Goal: Book appointment/travel/reservation

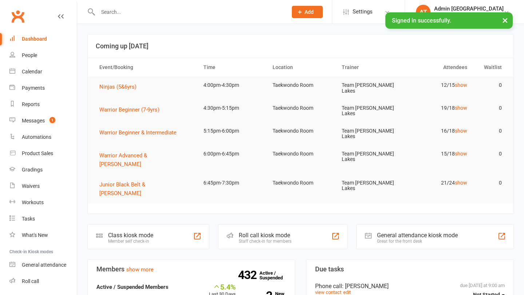
click at [121, 12] on input "text" at bounding box center [189, 12] width 187 height 10
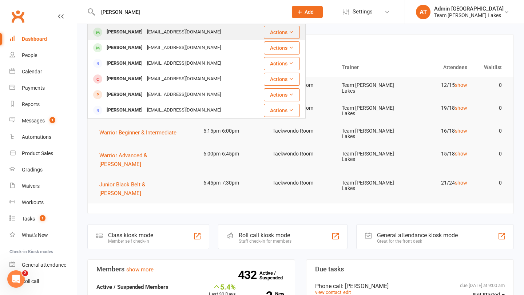
type input "[PERSON_NAME]"
click at [113, 30] on div "[PERSON_NAME]" at bounding box center [124, 32] width 40 height 11
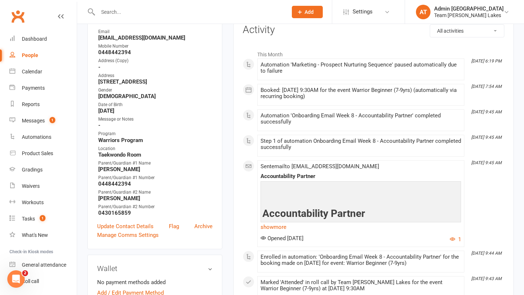
scroll to position [99, 0]
click at [38, 70] on div "Calendar" at bounding box center [32, 72] width 20 height 6
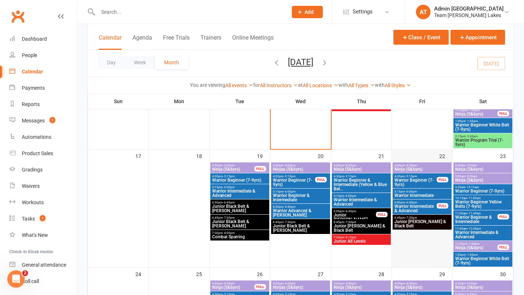
scroll to position [331, 0]
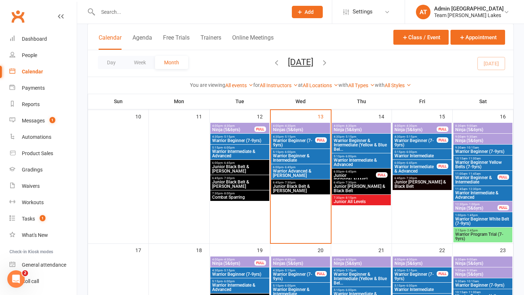
click at [482, 196] on span "Warrior Intermediate & Advanced" at bounding box center [483, 195] width 56 height 9
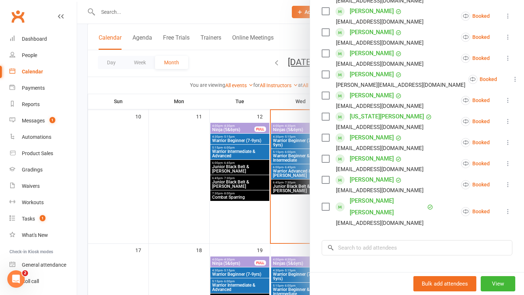
scroll to position [226, 0]
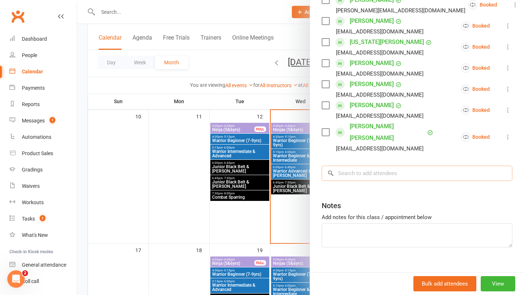
click at [380, 166] on input "search" at bounding box center [417, 173] width 191 height 15
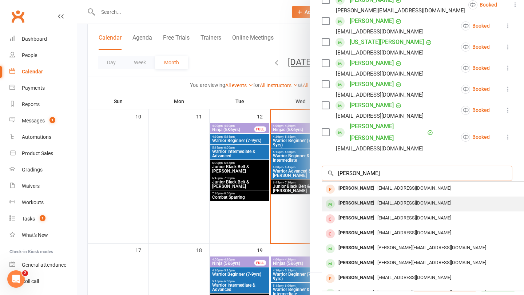
type input "[PERSON_NAME]"
click at [372, 198] on div "[PERSON_NAME]" at bounding box center [356, 203] width 42 height 11
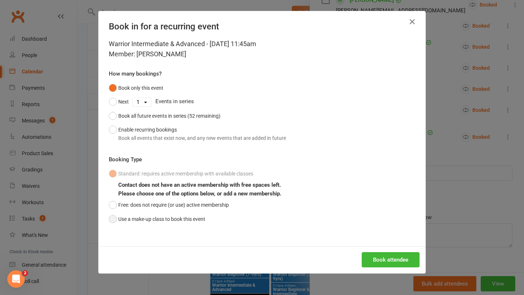
click at [139, 217] on button "Use a make-up class to book this event" at bounding box center [157, 220] width 96 height 14
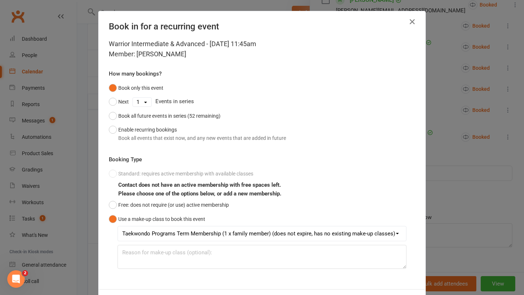
scroll to position [32, 0]
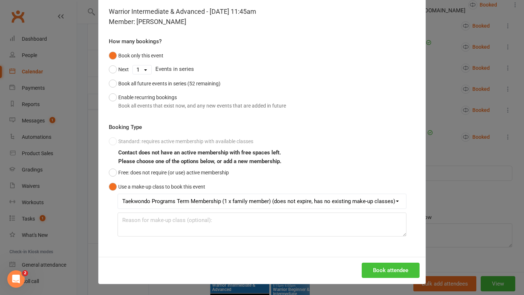
click at [394, 270] on button "Book attendee" at bounding box center [391, 270] width 58 height 15
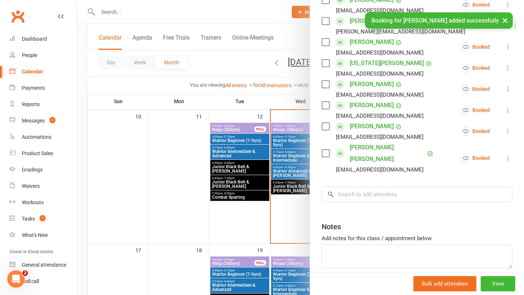
scroll to position [247, 0]
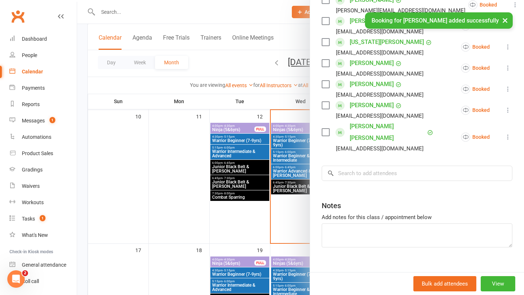
click at [286, 243] on div at bounding box center [300, 147] width 447 height 295
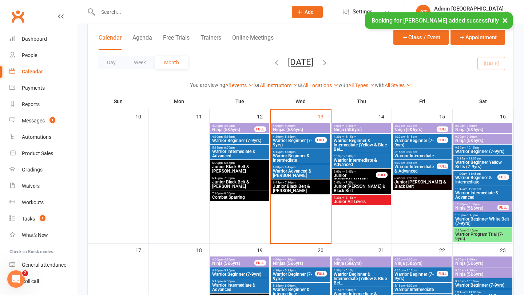
click at [474, 176] on span "Warrior Beginner & Intermediate" at bounding box center [476, 180] width 43 height 9
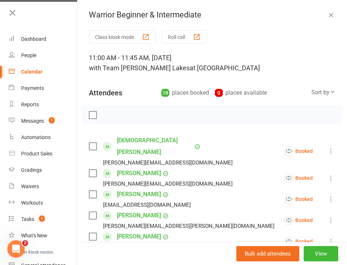
click at [332, 14] on icon "button" at bounding box center [330, 14] width 7 height 7
